Goal: Transaction & Acquisition: Purchase product/service

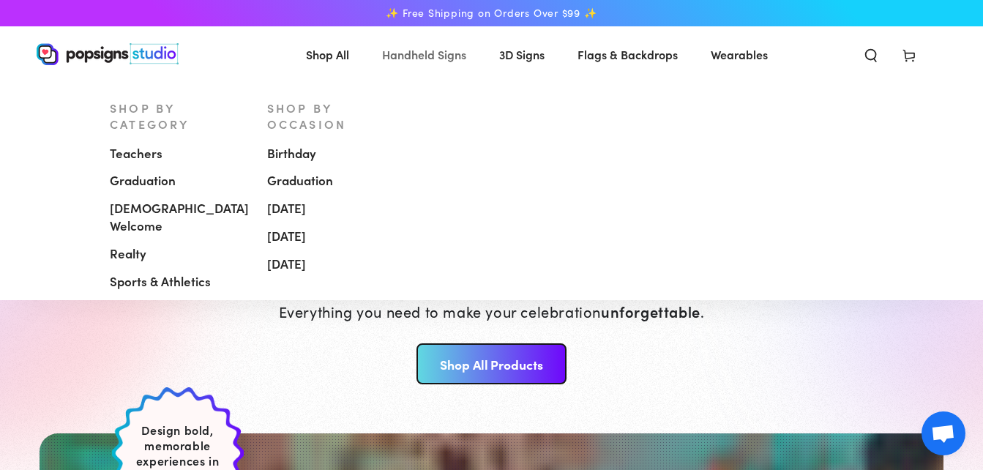
click at [431, 51] on span "Handheld Signs" at bounding box center [424, 54] width 84 height 21
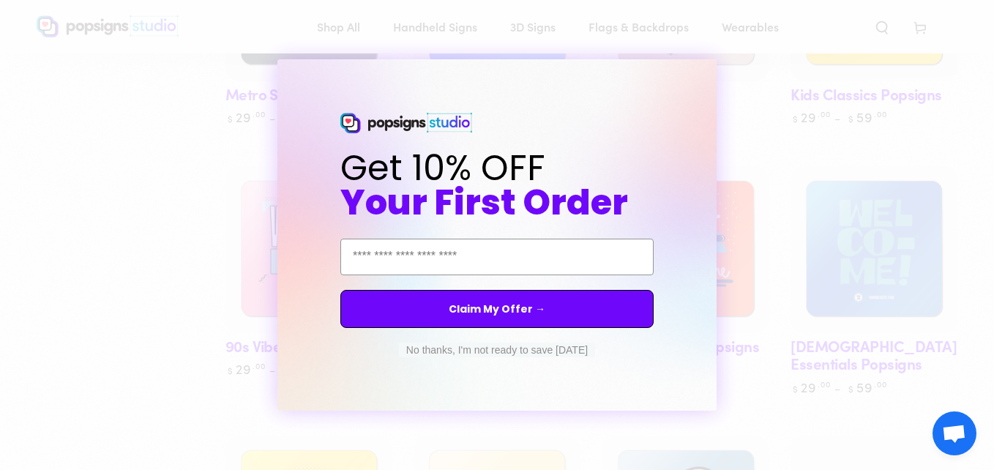
scroll to position [919, 0]
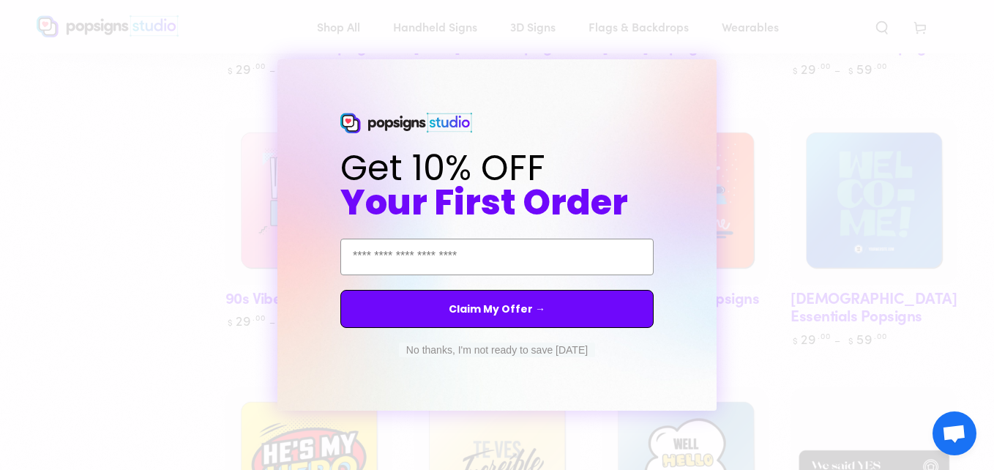
drag, startPoint x: 985, startPoint y: 113, endPoint x: 996, endPoint y: 204, distance: 91.3
click at [511, 351] on button "No thanks, I'm not ready to save today" at bounding box center [497, 349] width 196 height 15
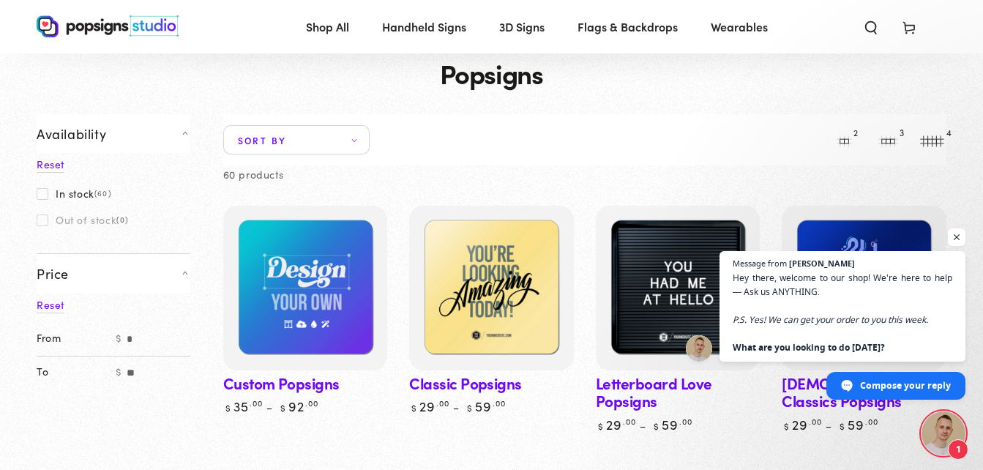
scroll to position [17, 0]
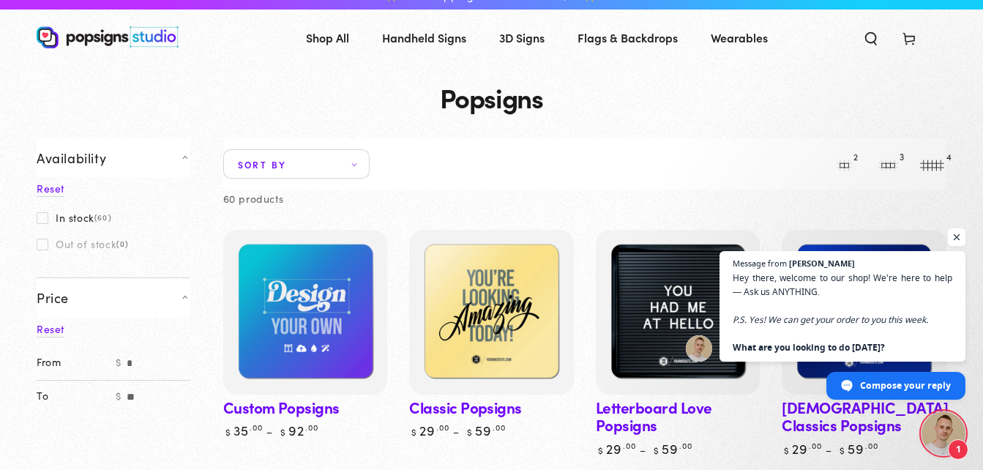
click at [953, 233] on span "Open chat" at bounding box center [956, 237] width 18 height 18
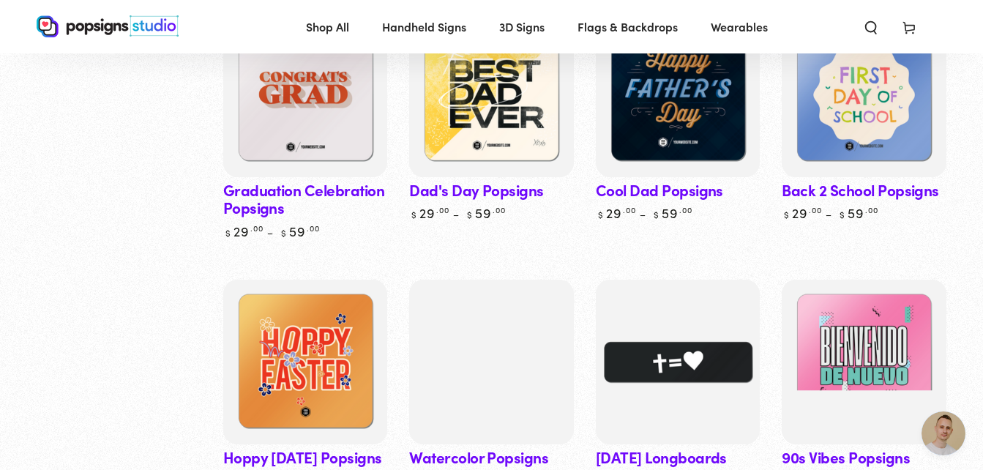
scroll to position [1520, 0]
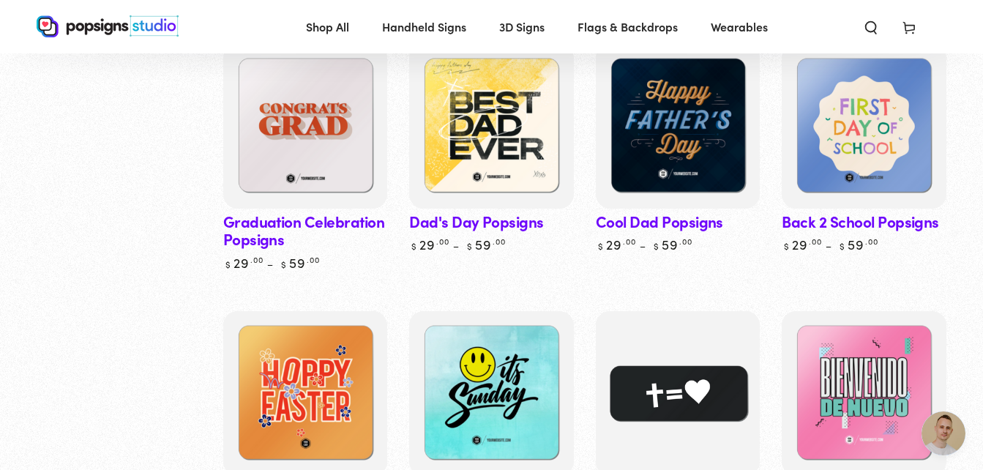
click at [691, 410] on img at bounding box center [677, 393] width 169 height 169
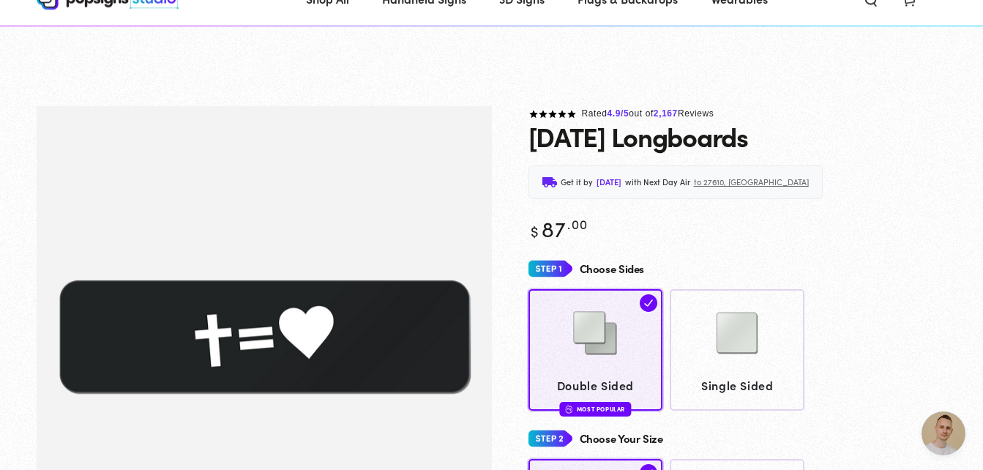
scroll to position [250, 0]
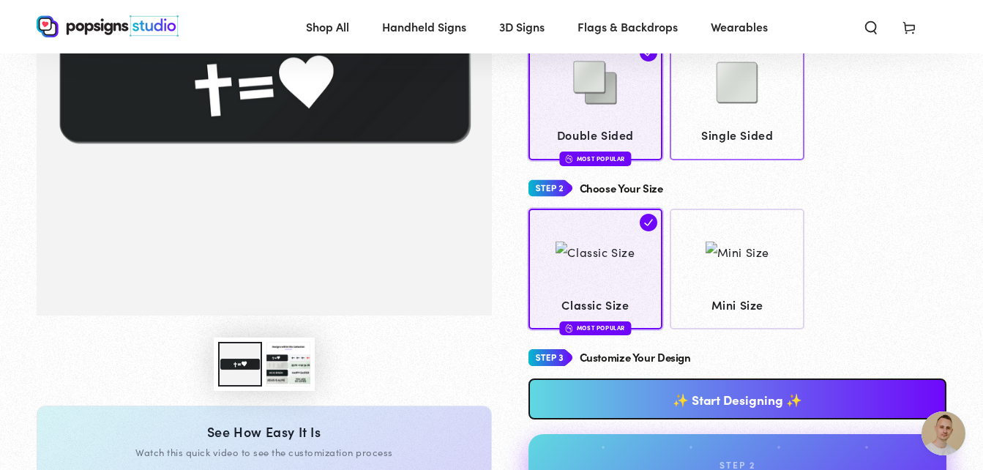
click at [733, 87] on img at bounding box center [736, 82] width 73 height 73
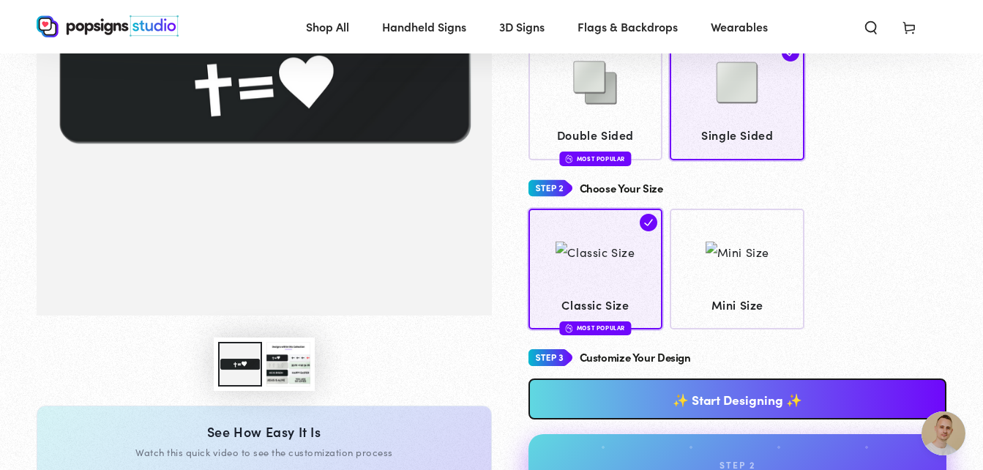
drag, startPoint x: 764, startPoint y: 386, endPoint x: 678, endPoint y: 426, distance: 94.6
drag, startPoint x: 678, startPoint y: 426, endPoint x: 653, endPoint y: 395, distance: 39.5
click at [653, 395] on link "✨ Start Designing ✨" at bounding box center [737, 398] width 418 height 41
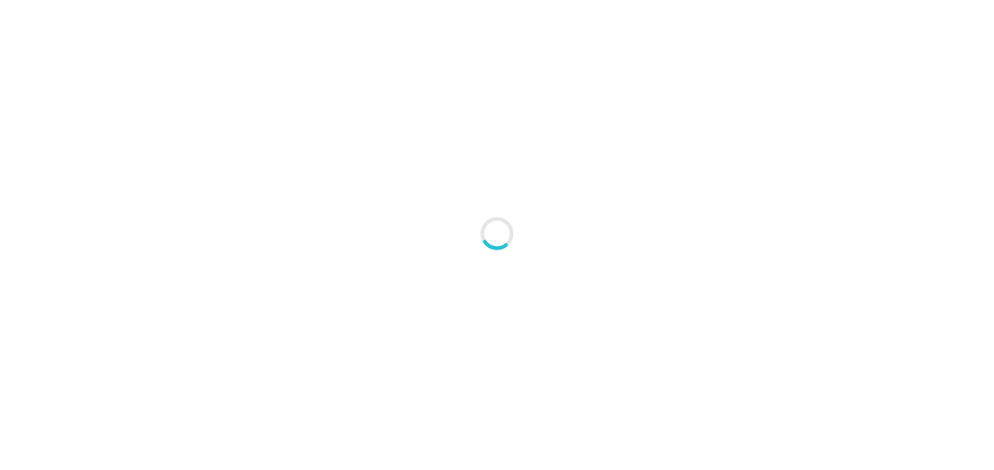
type textarea "An ancient tree with a door leading to a magical world"
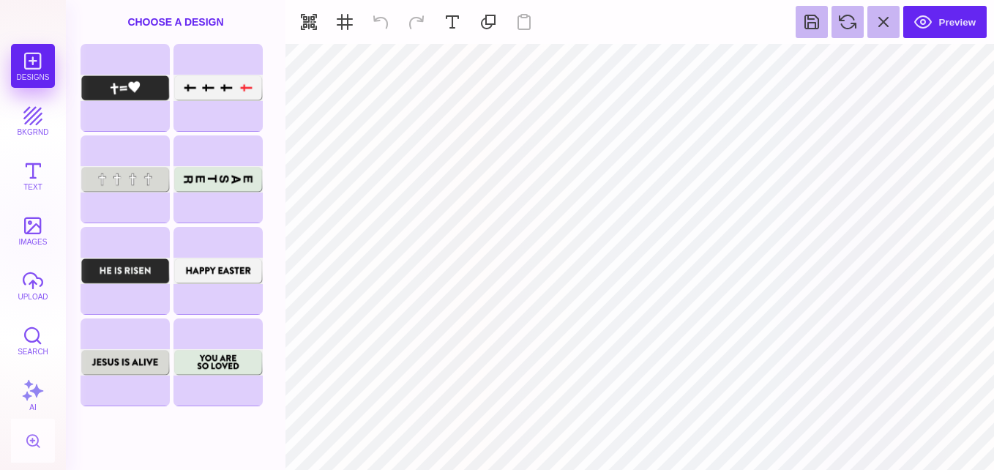
click at [35, 62] on div "Designs bkgrnd Text images upload Search AI" at bounding box center [33, 257] width 66 height 426
click at [29, 53] on div "Designs bkgrnd Text images upload Search AI" at bounding box center [33, 257] width 66 height 426
click at [34, 60] on div "Designs bkgrnd Text images upload Search AI" at bounding box center [33, 257] width 66 height 426
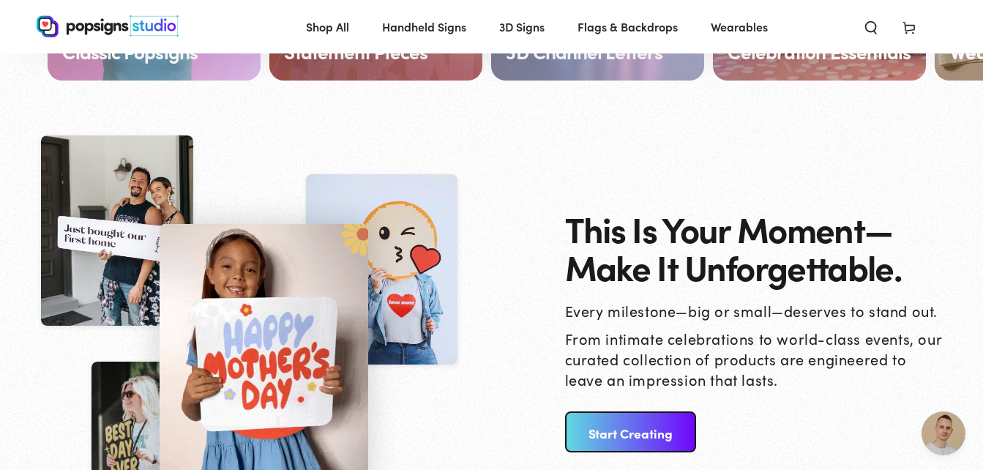
scroll to position [1430, 0]
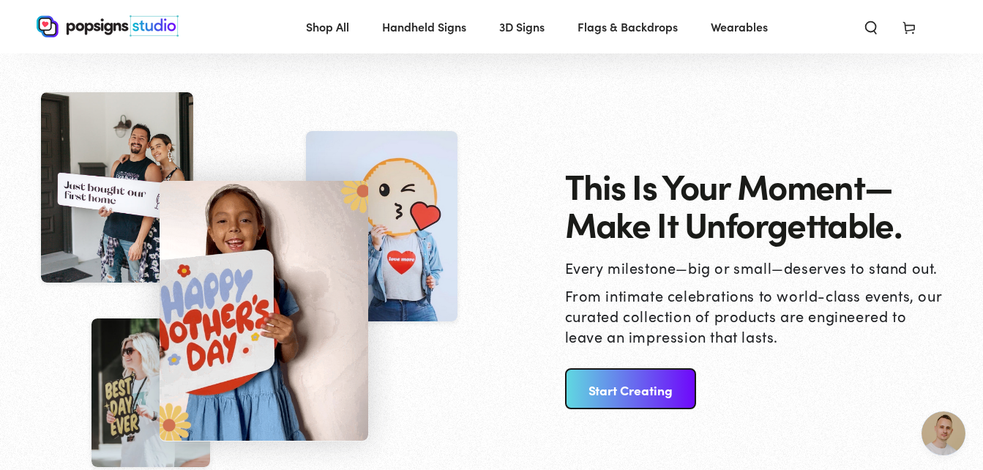
click at [609, 394] on link "Start Creating" at bounding box center [630, 388] width 131 height 41
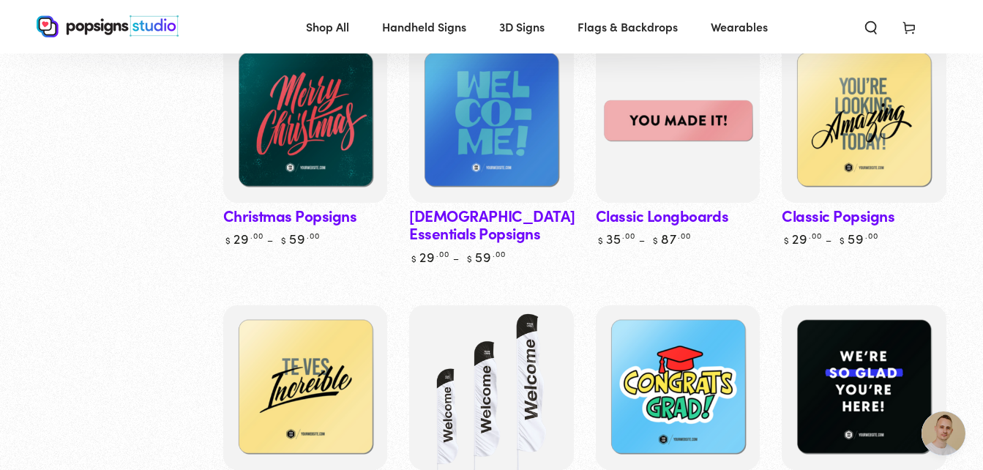
scroll to position [784, 0]
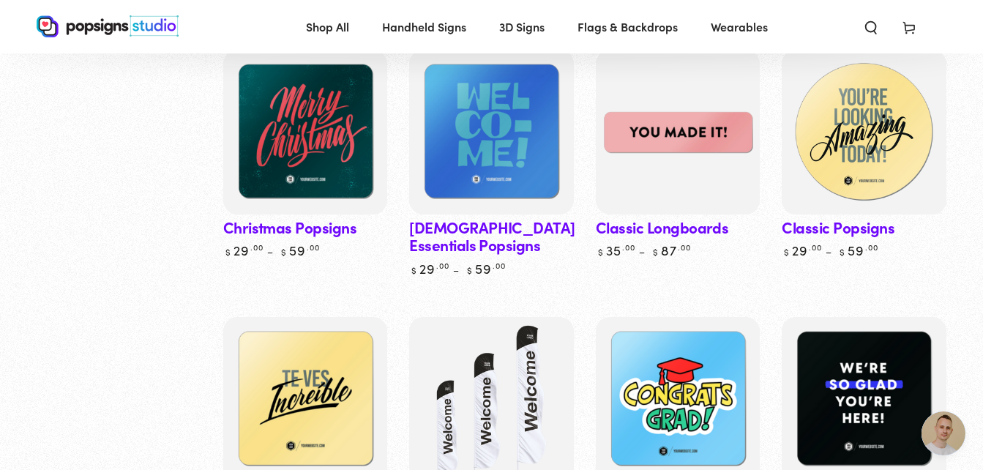
click at [917, 108] on img at bounding box center [863, 132] width 169 height 169
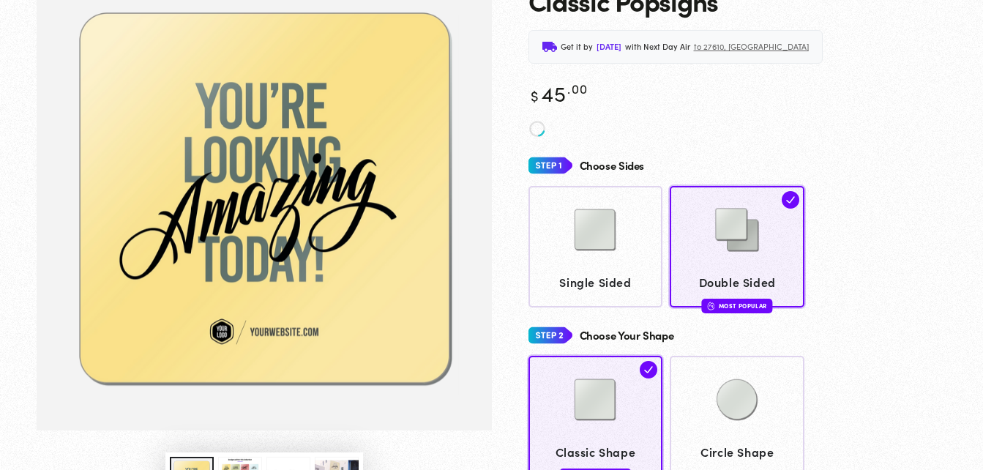
scroll to position [185, 0]
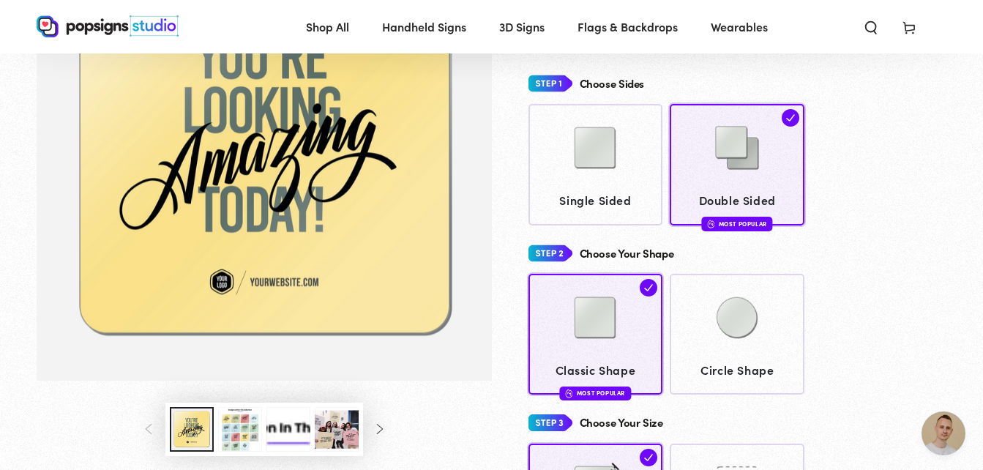
scroll to position [290, 0]
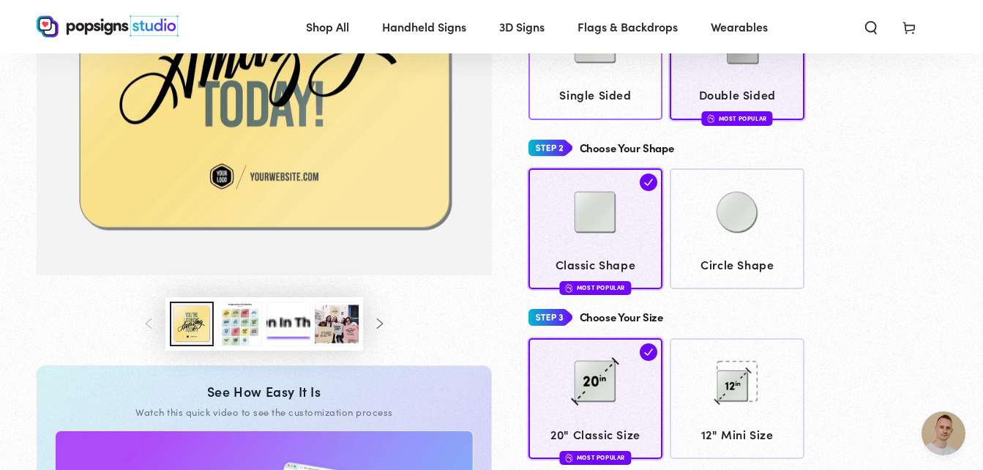
click at [640, 85] on span "Single Sided" at bounding box center [595, 94] width 121 height 21
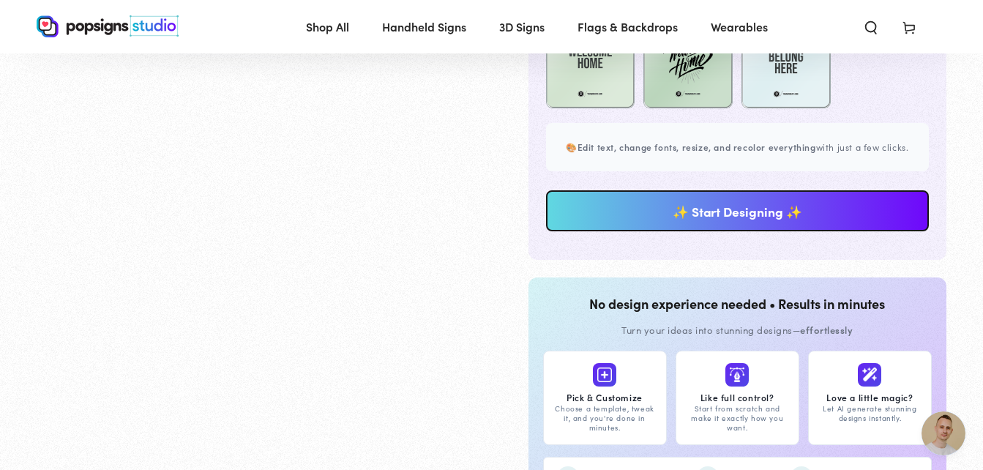
scroll to position [1201, 0]
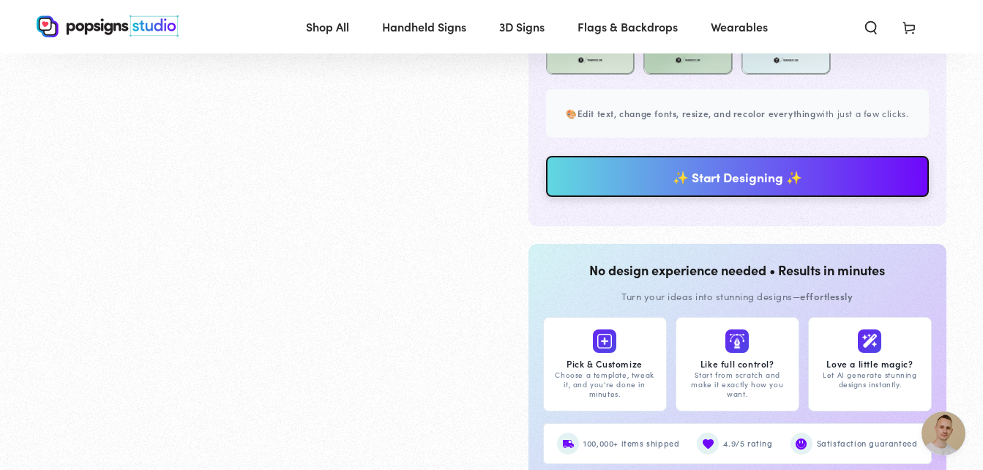
click at [844, 187] on link "✨ Start Designing ✨" at bounding box center [737, 176] width 383 height 41
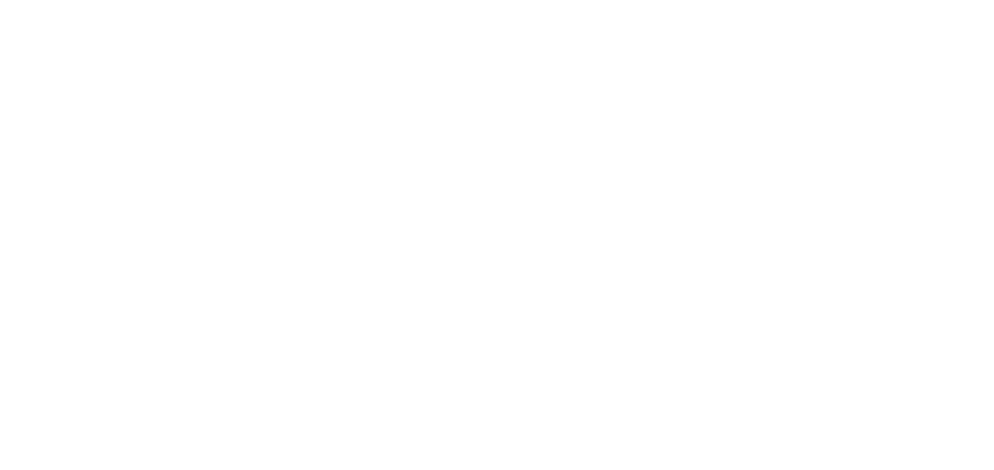
scroll to position [0, 0]
type textarea "An ancient tree with a door leading to a magical world"
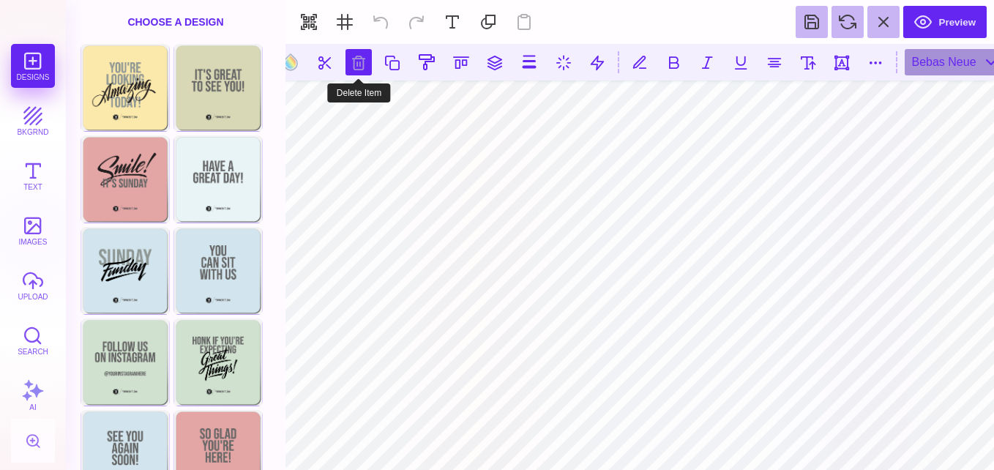
click at [353, 61] on button at bounding box center [358, 62] width 26 height 26
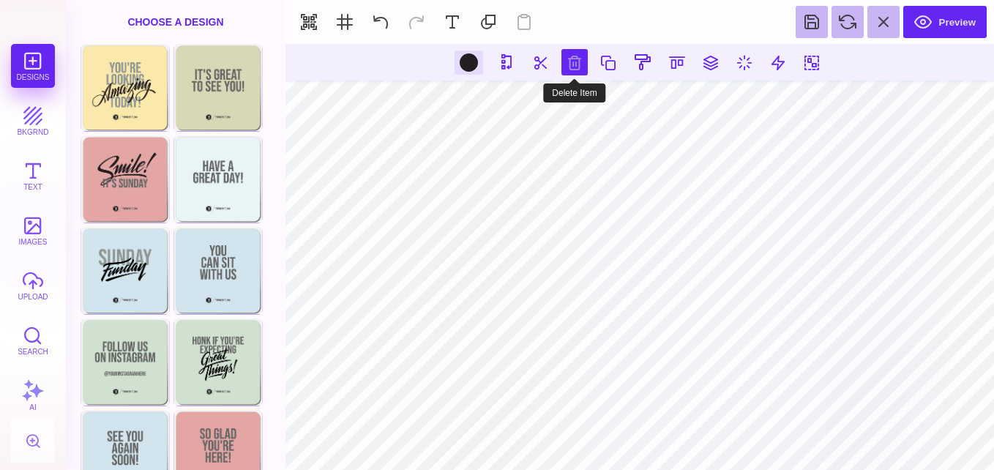
click at [575, 65] on button at bounding box center [574, 62] width 26 height 26
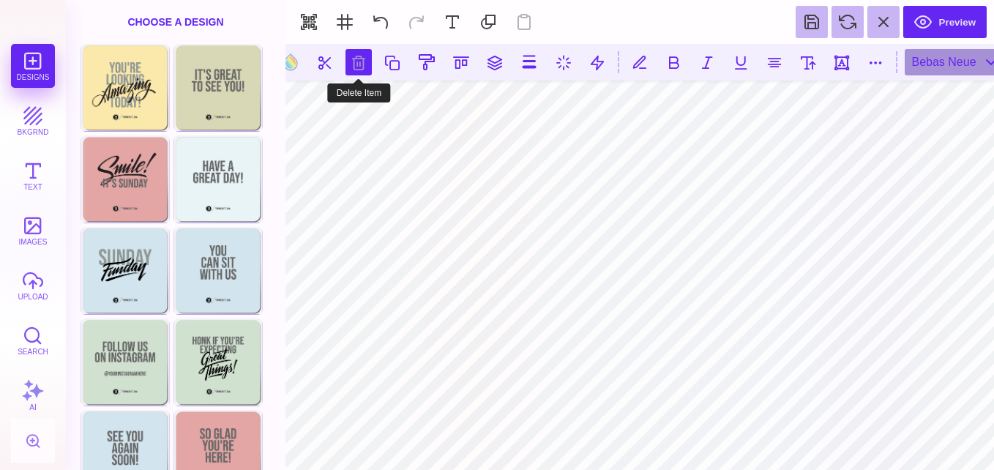
click at [357, 68] on button at bounding box center [358, 62] width 26 height 26
click at [363, 64] on button at bounding box center [358, 62] width 26 height 26
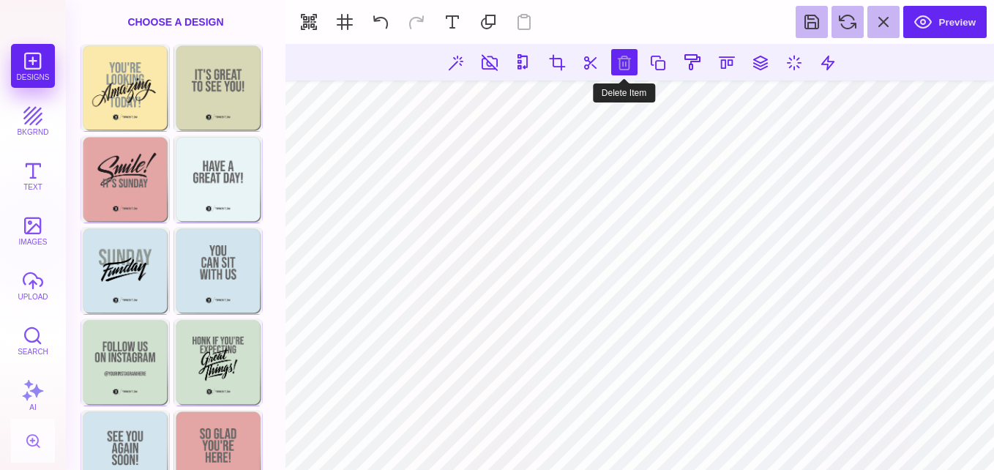
click at [617, 63] on button at bounding box center [624, 62] width 26 height 26
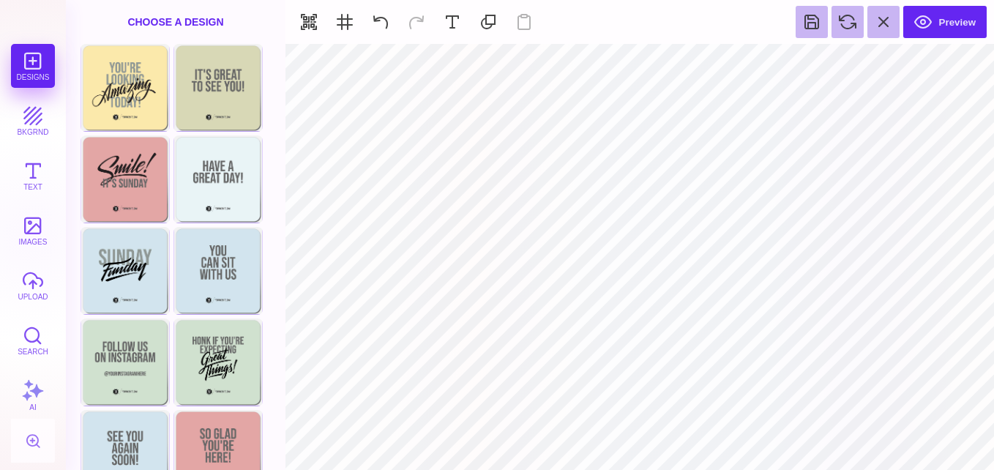
type input "#466B80"
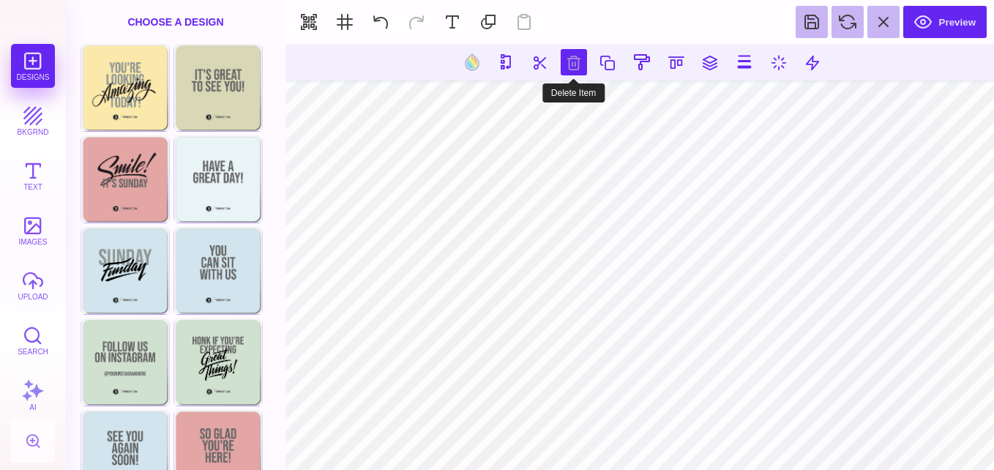
click at [566, 72] on button at bounding box center [573, 62] width 26 height 26
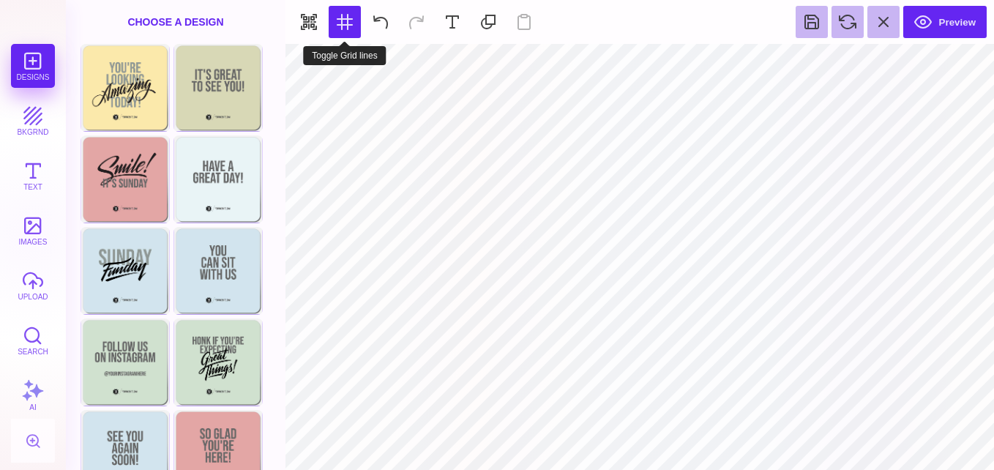
click at [339, 19] on button at bounding box center [344, 22] width 32 height 32
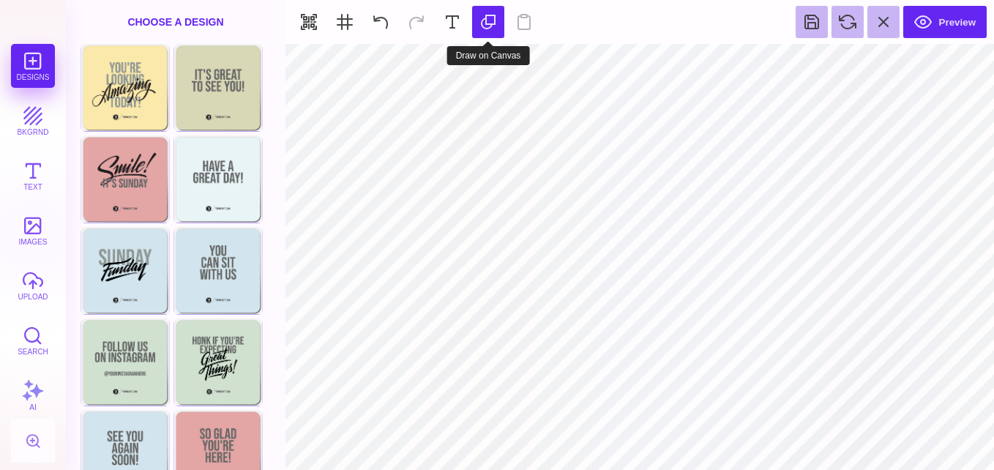
click at [500, 10] on button at bounding box center [488, 22] width 32 height 32
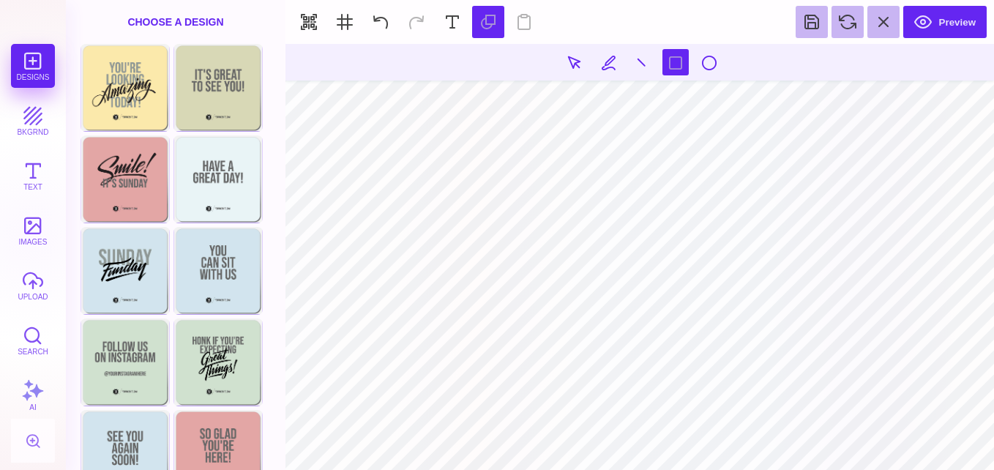
click at [524, 24] on section "Preview" at bounding box center [639, 22] width 708 height 44
click at [522, 25] on section "Preview" at bounding box center [639, 22] width 708 height 44
click at [331, 76] on section at bounding box center [639, 62] width 708 height 37
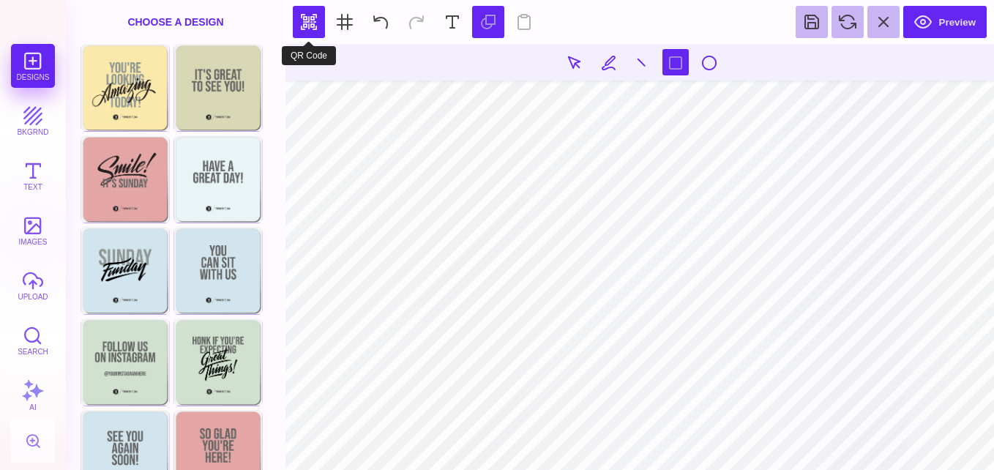
click at [307, 20] on button "button" at bounding box center [309, 22] width 32 height 32
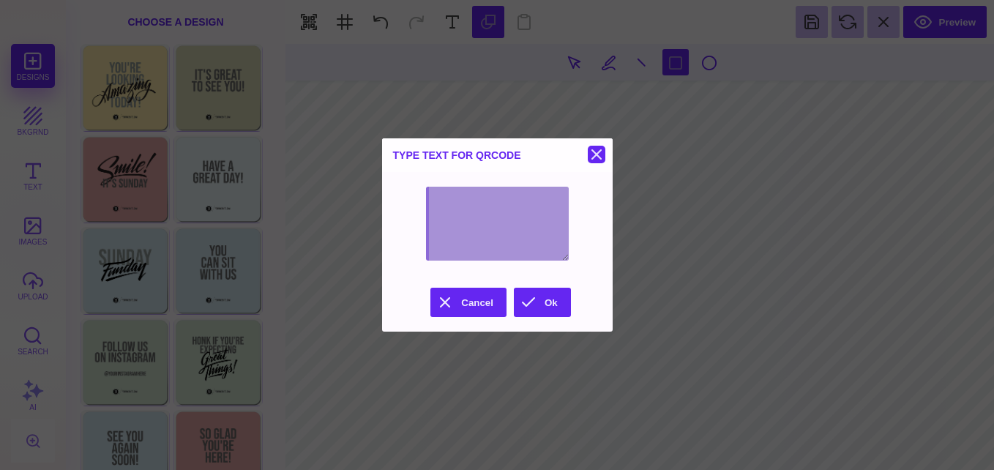
click at [605, 150] on button at bounding box center [596, 155] width 18 height 18
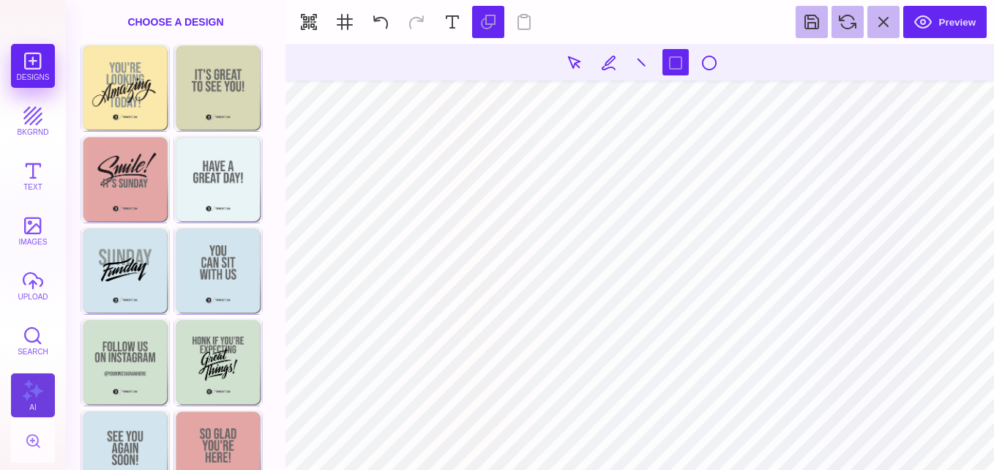
click at [48, 405] on button "AI" at bounding box center [33, 395] width 44 height 44
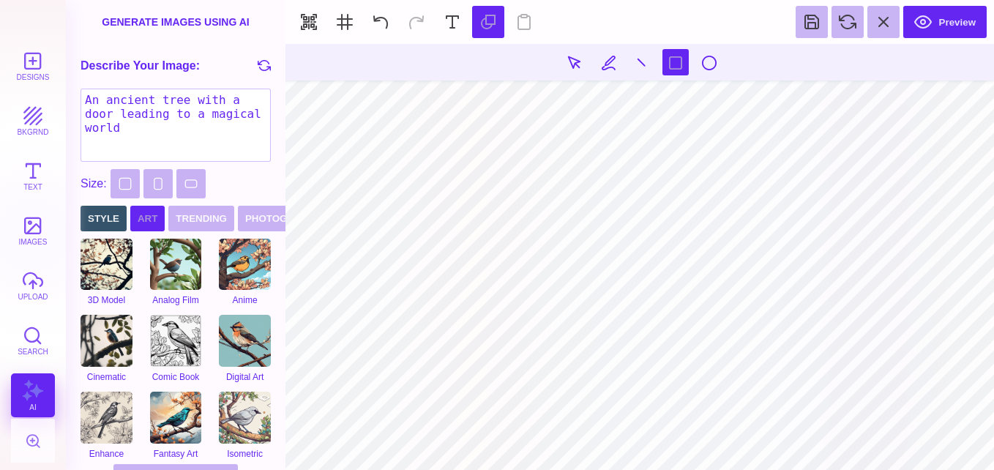
click at [152, 217] on button "Art" at bounding box center [147, 219] width 34 height 26
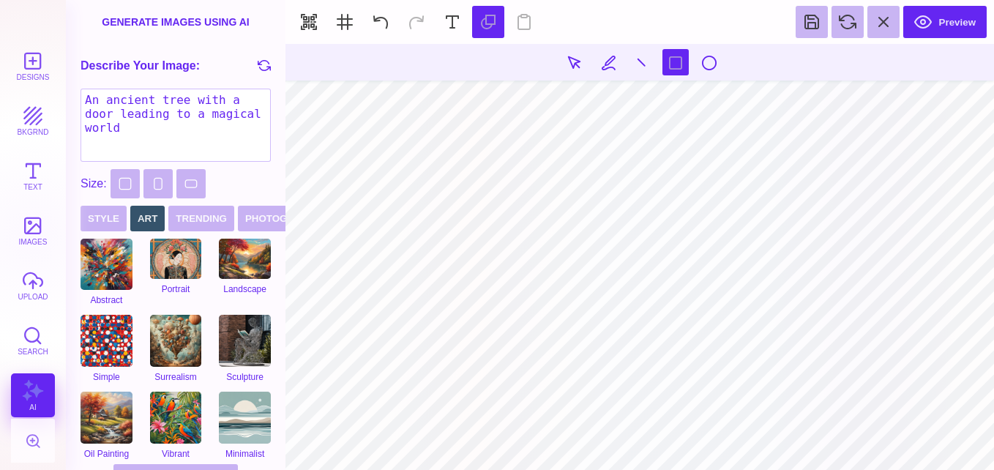
drag, startPoint x: 280, startPoint y: 251, endPoint x: 250, endPoint y: 181, distance: 75.7
click at [250, 181] on section "Generate images using AI Describe Your Image: An ancient tree with a door leadi…" at bounding box center [175, 235] width 219 height 470
drag, startPoint x: 256, startPoint y: 121, endPoint x: 78, endPoint y: 102, distance: 179.5
click at [78, 102] on div "Describe Your Image: An ancient tree with a door leading to a magical world" at bounding box center [175, 106] width 219 height 125
type textarea "a"
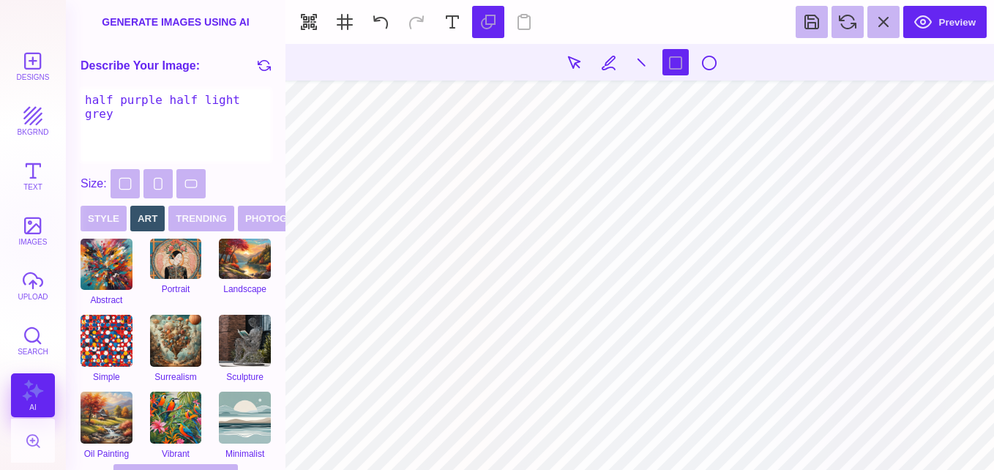
click at [199, 132] on textarea "half purple half light grey" at bounding box center [175, 125] width 190 height 73
type textarea "half purple half light grey"
click at [217, 224] on button "Trending" at bounding box center [201, 219] width 66 height 26
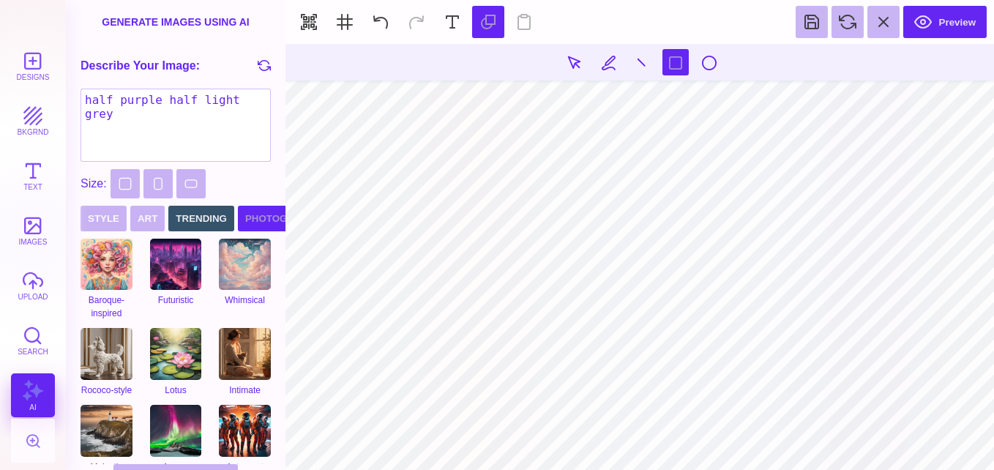
click at [259, 210] on button "Photography" at bounding box center [283, 219] width 91 height 26
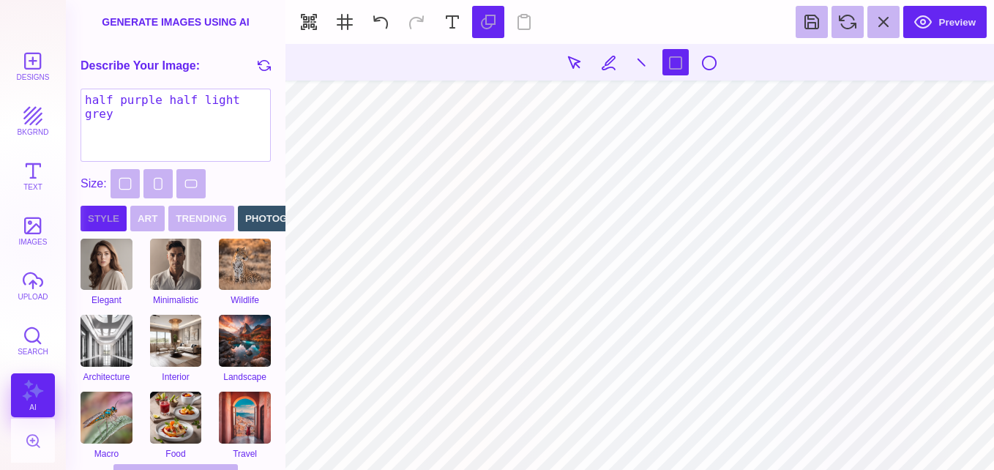
click at [101, 221] on button "Style" at bounding box center [103, 219] width 46 height 26
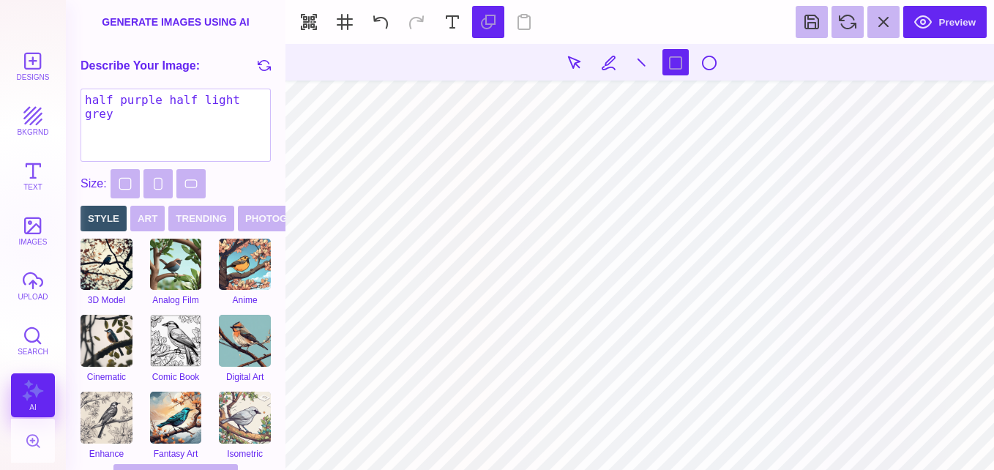
drag, startPoint x: 282, startPoint y: 276, endPoint x: 136, endPoint y: 200, distance: 164.6
click at [149, 199] on section "Generate images using AI Describe Your Image: half purple half light grey Size:…" at bounding box center [175, 235] width 219 height 470
click at [150, 219] on button "Art" at bounding box center [147, 219] width 34 height 26
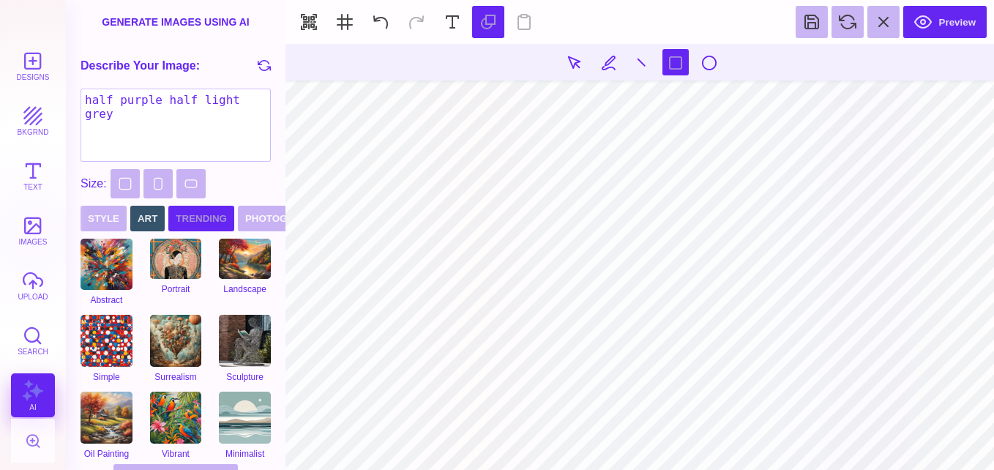
click at [177, 225] on button "Trending" at bounding box center [201, 219] width 66 height 26
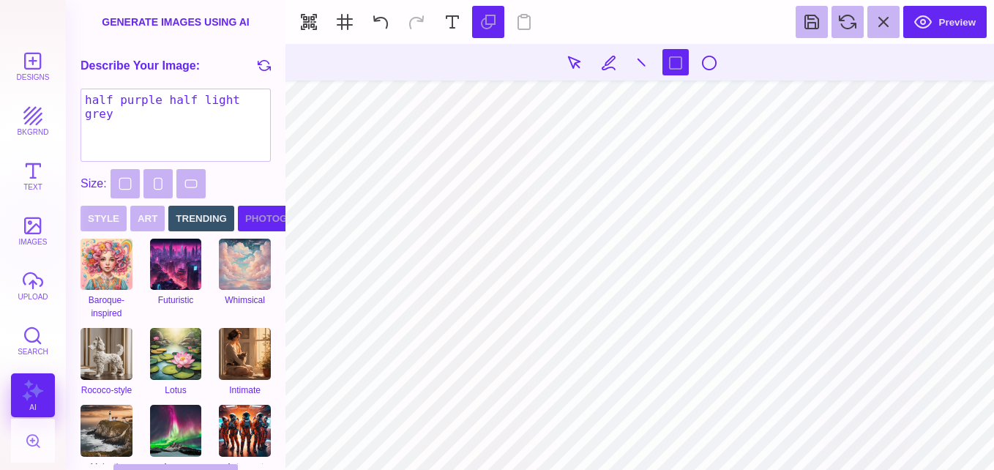
click at [274, 215] on button "Photography" at bounding box center [283, 219] width 91 height 26
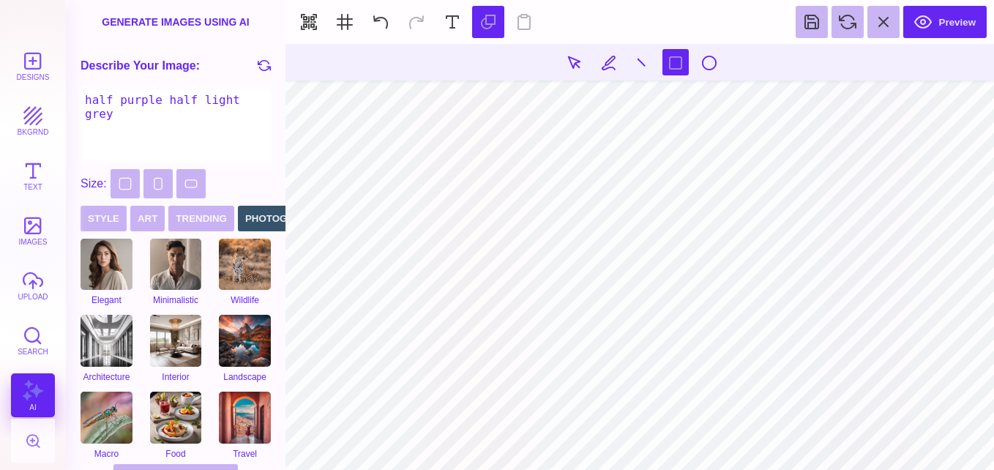
click at [233, 113] on textarea "half purple half light grey" at bounding box center [175, 125] width 190 height 73
click at [263, 105] on textarea "half purple half light grey" at bounding box center [175, 125] width 190 height 73
click at [122, 181] on button "Square" at bounding box center [124, 183] width 29 height 29
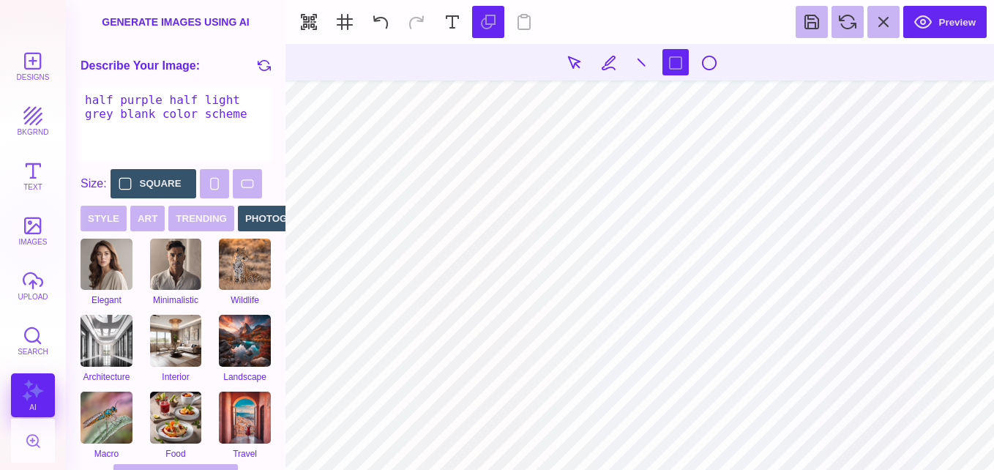
click at [203, 115] on textarea "half purple half light grey blank color scheme" at bounding box center [175, 125] width 190 height 73
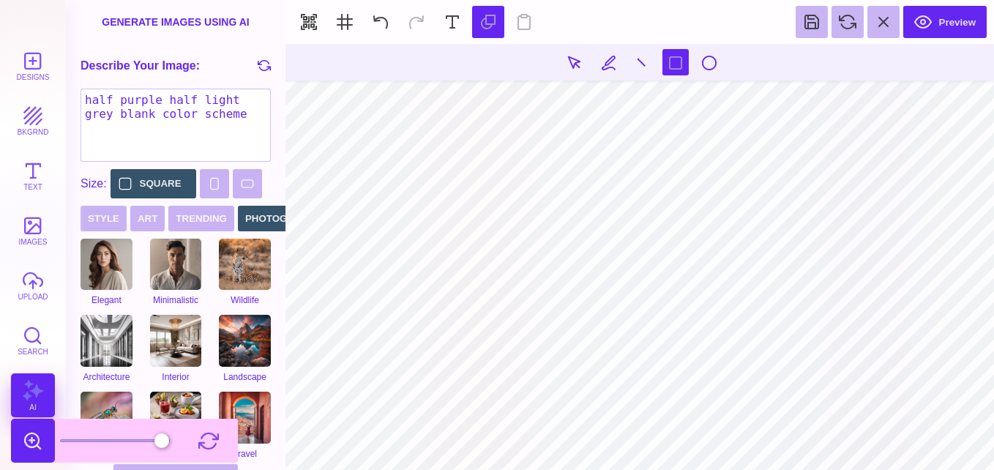
type textarea "half purple half light grey blank color scheme"
click at [28, 440] on button at bounding box center [33, 440] width 44 height 44
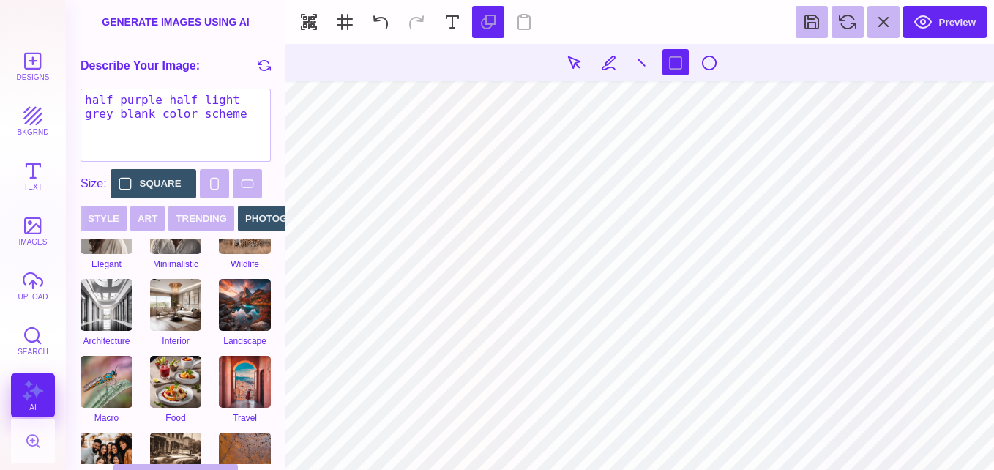
scroll to position [79, 0]
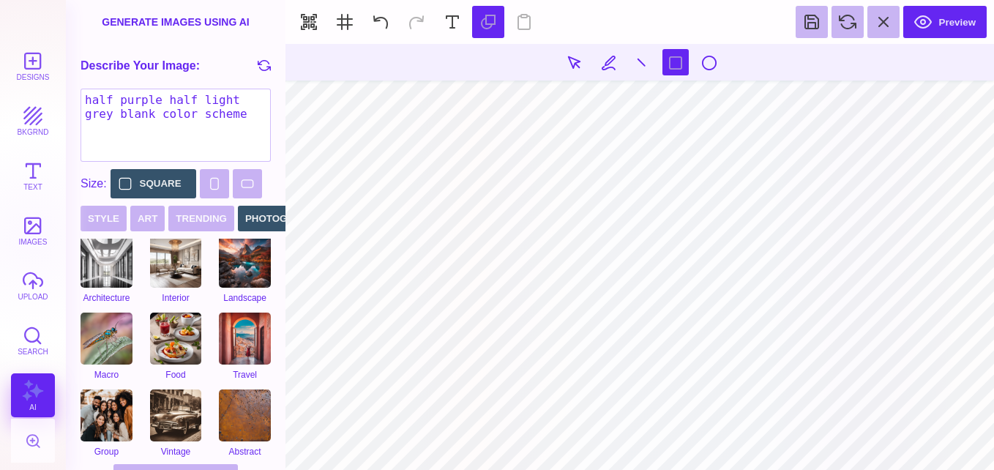
drag, startPoint x: 217, startPoint y: 467, endPoint x: 269, endPoint y: 462, distance: 52.2
click at [269, 462] on section "Generate images using AI Describe Your Image: half purple half light grey blank…" at bounding box center [175, 235] width 219 height 470
drag, startPoint x: 224, startPoint y: 468, endPoint x: 239, endPoint y: 468, distance: 15.4
drag, startPoint x: 219, startPoint y: 468, endPoint x: 269, endPoint y: 470, distance: 49.8
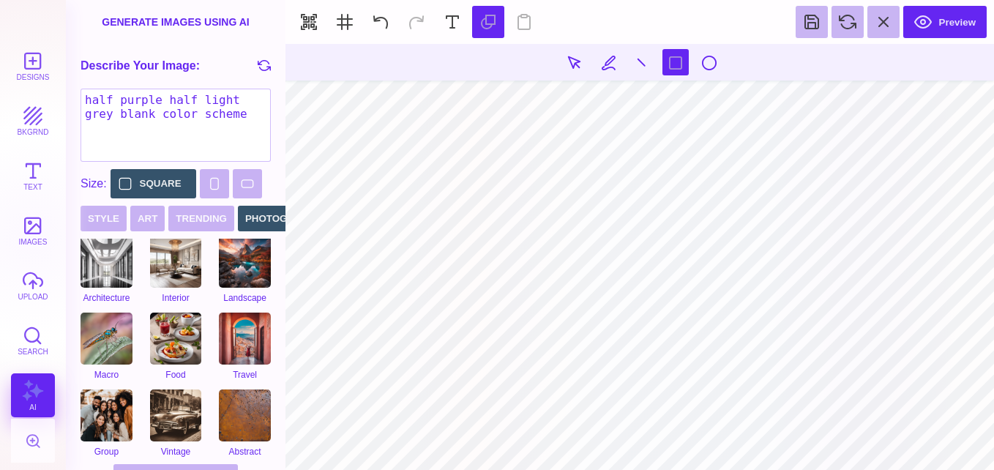
click at [269, 469] on html "Designs bkgrnd Text images upload Search AI set page background" at bounding box center [497, 235] width 994 height 470
click at [211, 217] on button "Trending" at bounding box center [201, 219] width 66 height 26
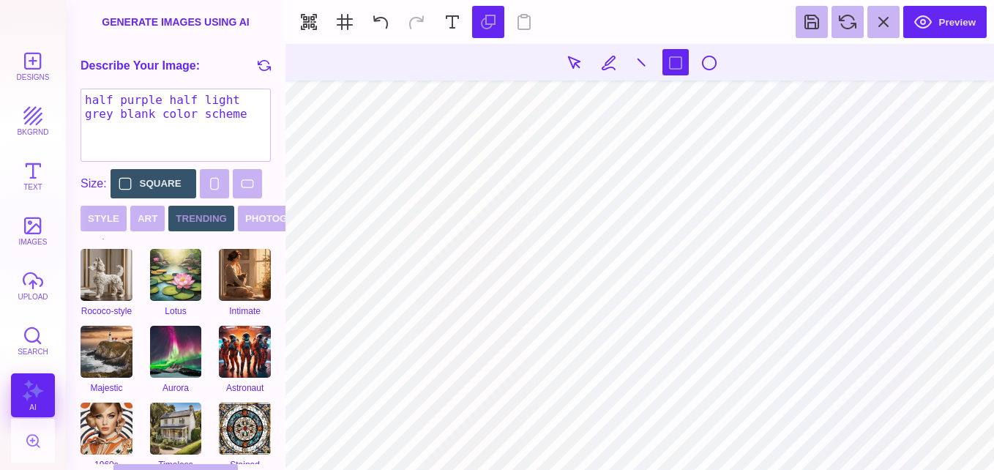
scroll to position [92, 0]
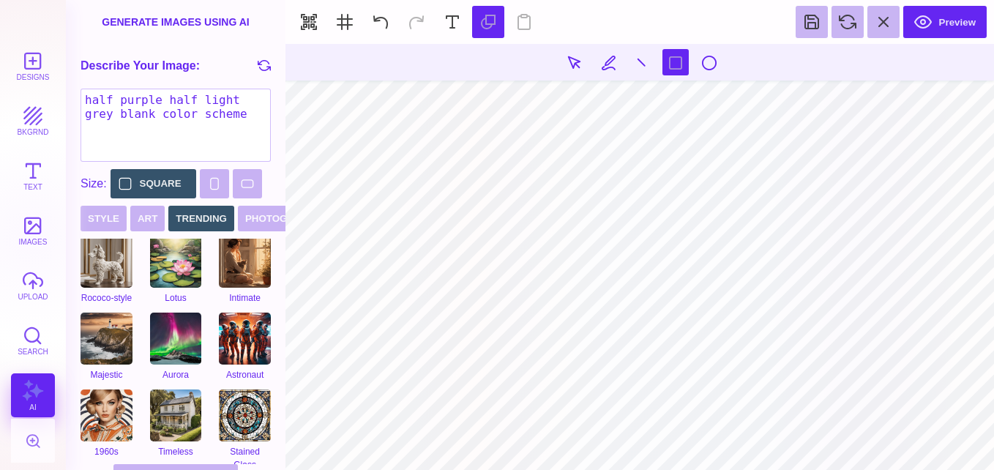
drag, startPoint x: 206, startPoint y: 116, endPoint x: 78, endPoint y: 97, distance: 128.7
click at [78, 97] on div "Describe Your Image: half purple half light grey blank color scheme" at bounding box center [175, 106] width 219 height 125
